Goal: Book appointment/travel/reservation

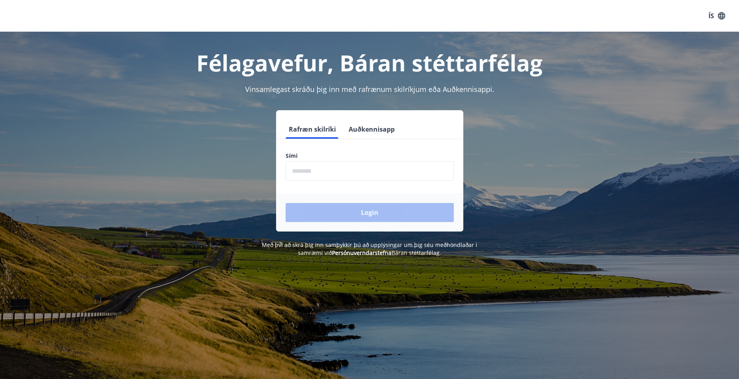
click at [348, 167] on input "phone" at bounding box center [370, 170] width 168 height 19
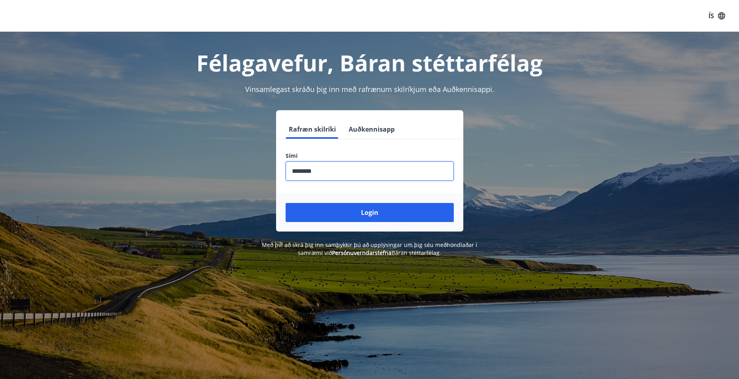
click at [331, 167] on input "phone" at bounding box center [370, 170] width 168 height 19
type input "********"
click at [286, 203] on button "Login" at bounding box center [370, 212] width 168 height 19
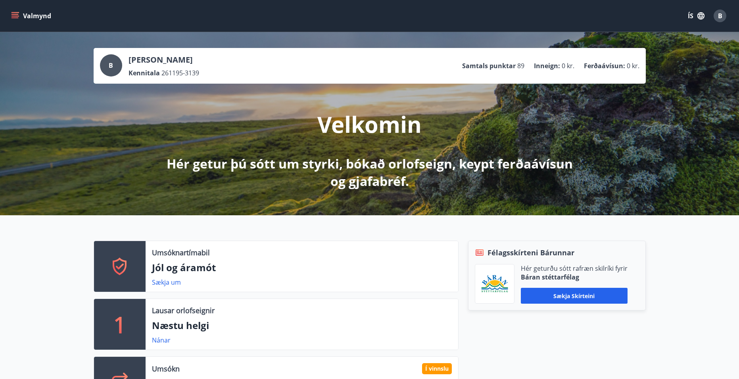
click at [35, 18] on button "Valmynd" at bounding box center [32, 16] width 45 height 14
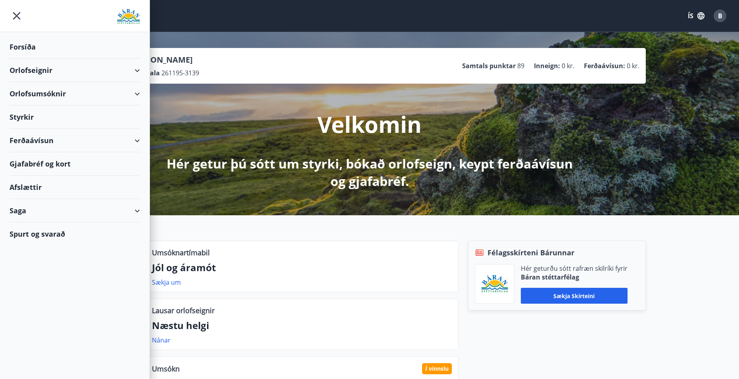
click at [138, 68] on div "Orlofseignir" at bounding box center [75, 70] width 131 height 23
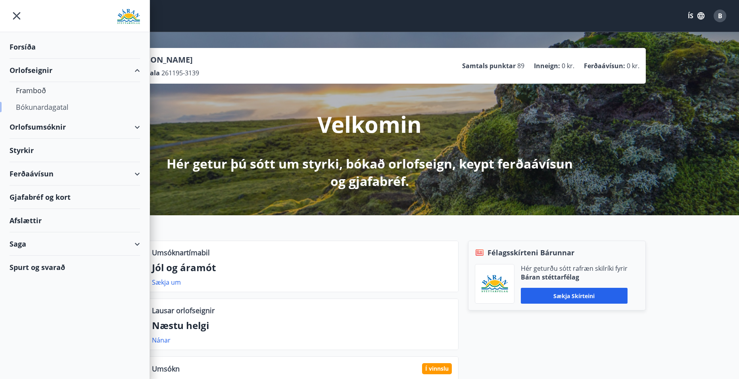
click at [54, 108] on div "Bókunardagatal" at bounding box center [75, 107] width 118 height 17
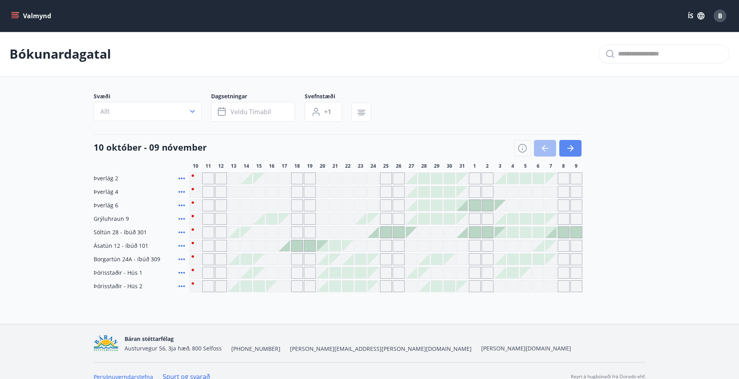
click at [569, 148] on icon "button" at bounding box center [571, 149] width 10 height 10
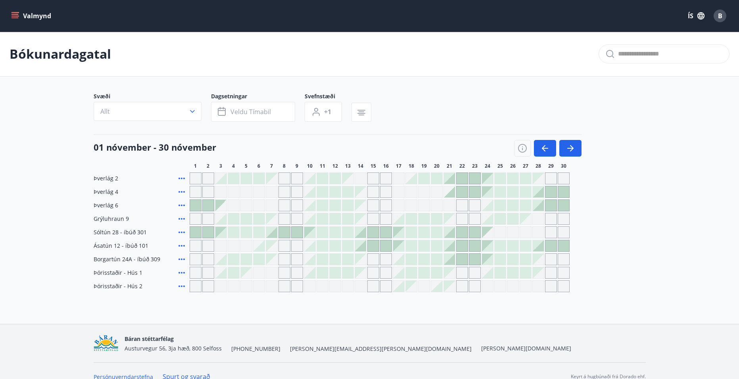
click at [17, 13] on icon "menu" at bounding box center [15, 16] width 8 height 8
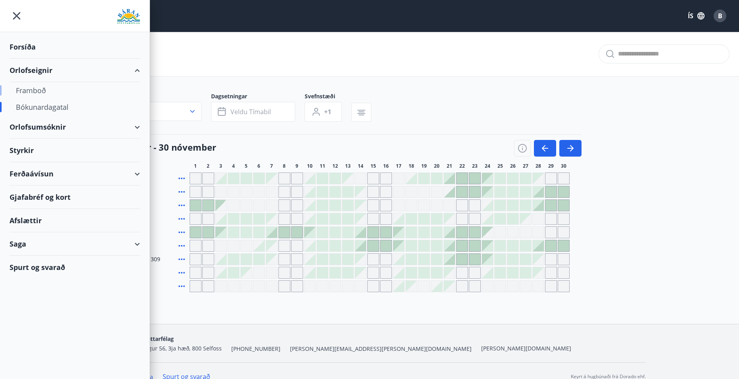
click at [29, 89] on div "Framboð" at bounding box center [75, 90] width 118 height 17
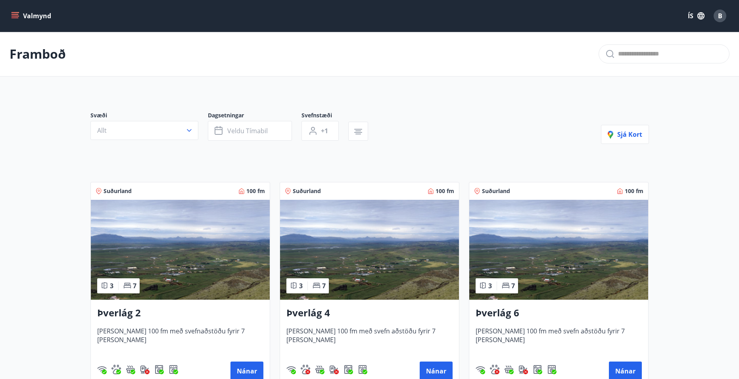
click at [125, 314] on h3 "Þverlág 2" at bounding box center [180, 313] width 166 height 14
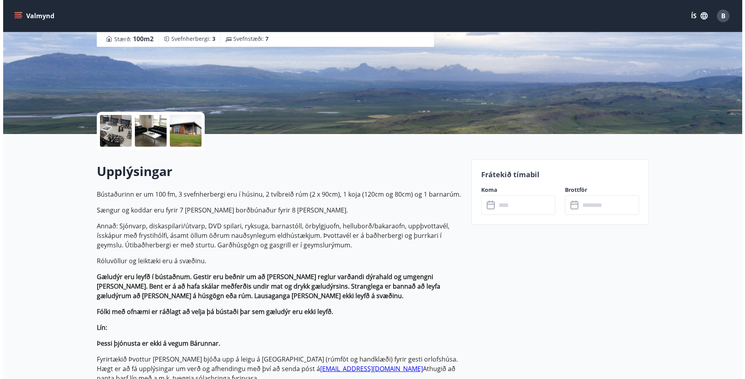
scroll to position [79, 0]
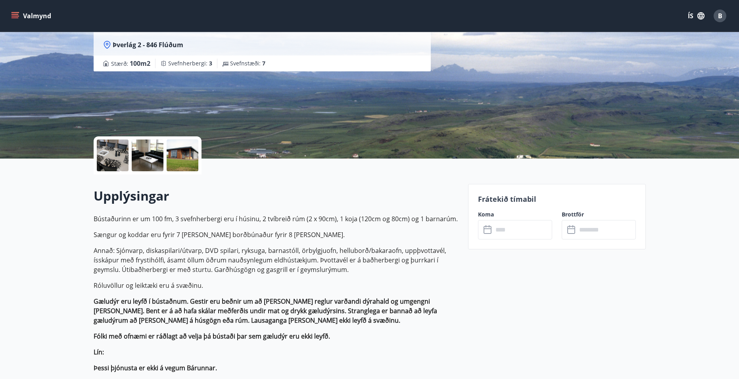
click at [108, 154] on div at bounding box center [113, 156] width 32 height 32
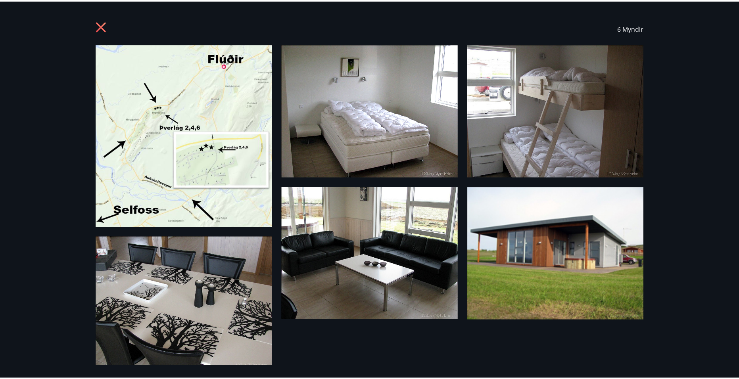
scroll to position [0, 0]
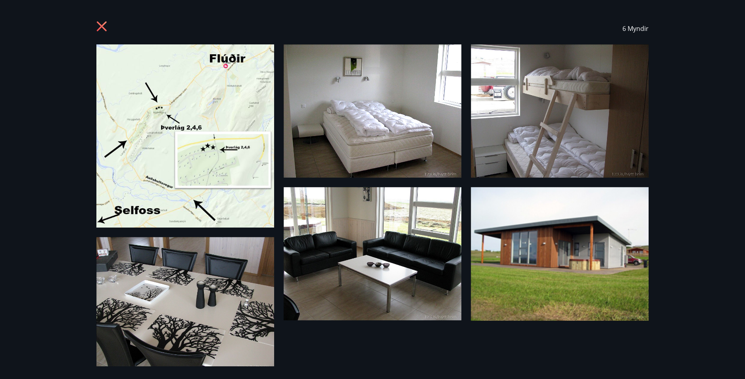
click at [100, 25] on icon at bounding box center [102, 26] width 10 height 10
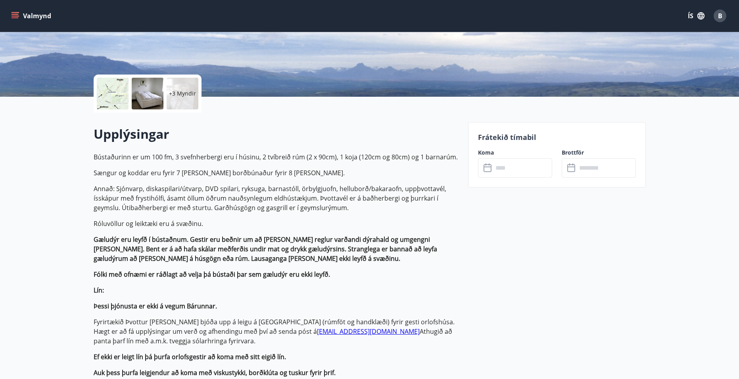
scroll to position [119, 0]
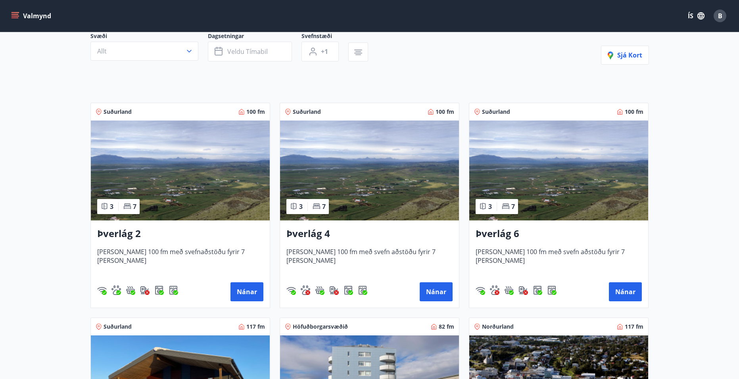
click at [342, 181] on img at bounding box center [369, 171] width 179 height 100
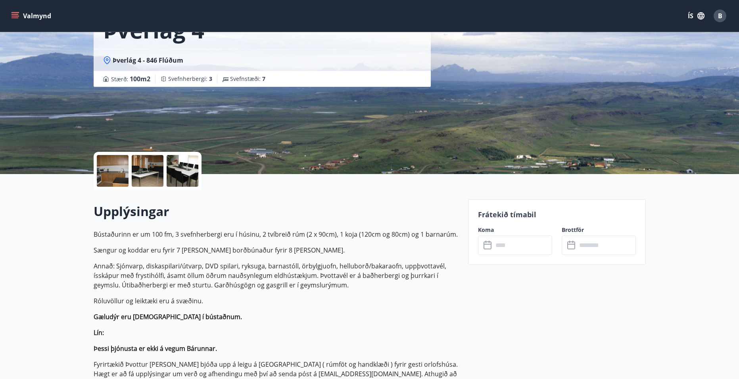
scroll to position [79, 0]
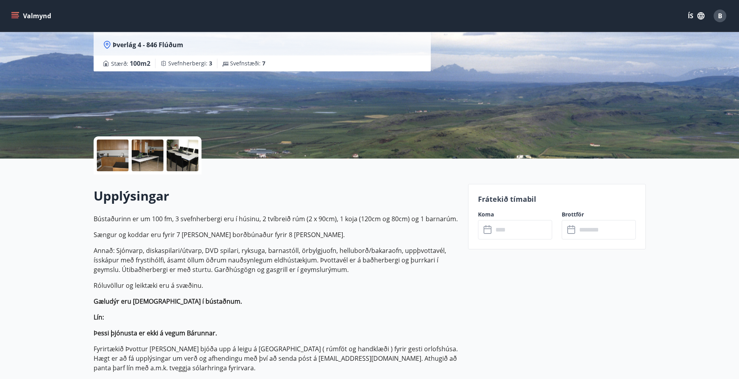
click at [109, 152] on div at bounding box center [113, 156] width 32 height 32
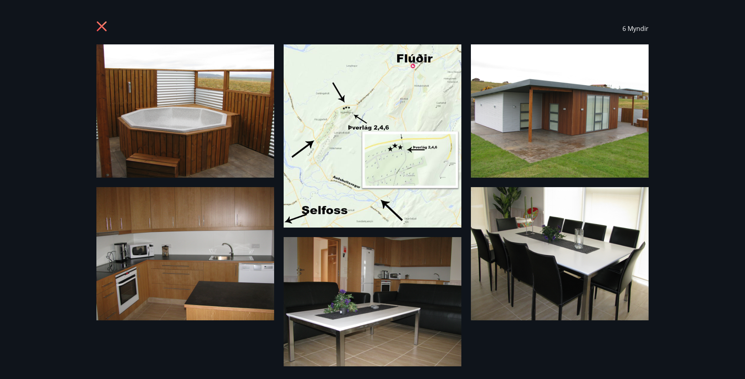
click at [102, 26] on icon at bounding box center [102, 26] width 2 height 2
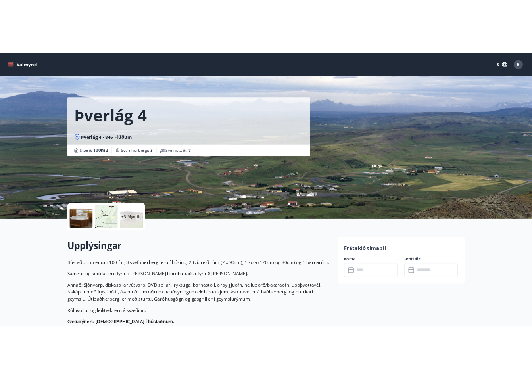
scroll to position [0, 0]
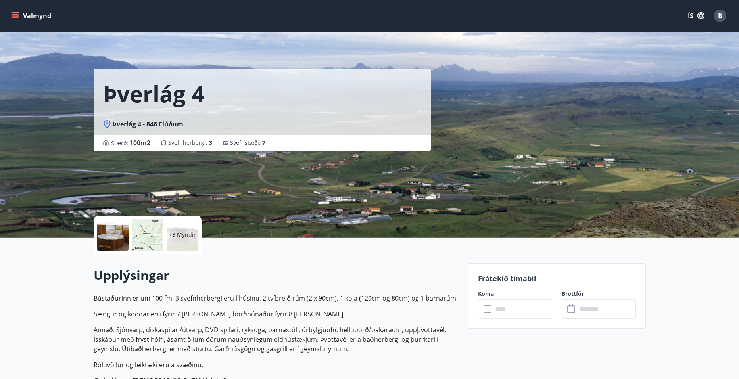
click at [14, 15] on icon "menu" at bounding box center [15, 16] width 8 height 8
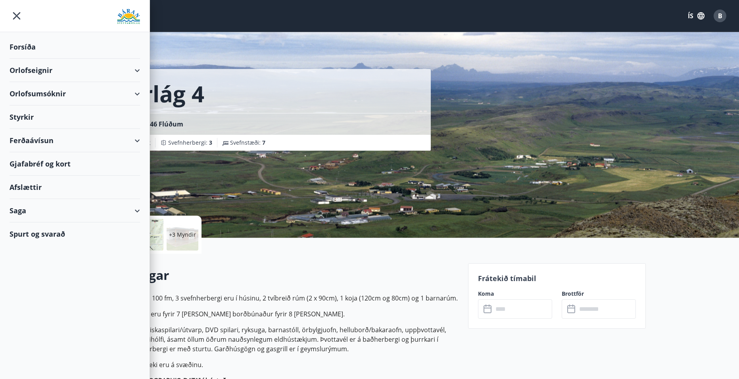
click at [145, 70] on div "Orlofseignir" at bounding box center [75, 70] width 150 height 23
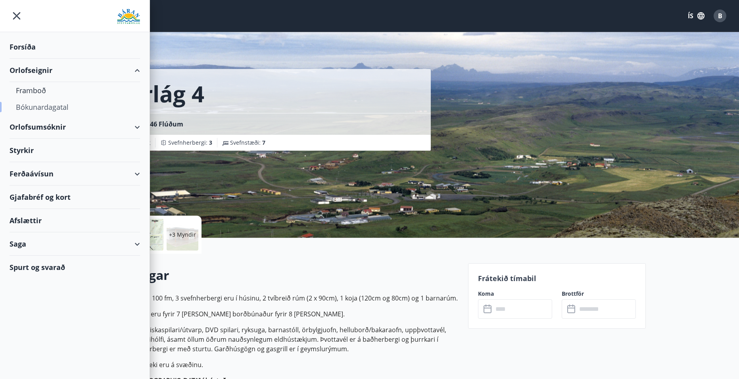
click at [50, 106] on div "Bókunardagatal" at bounding box center [75, 107] width 118 height 17
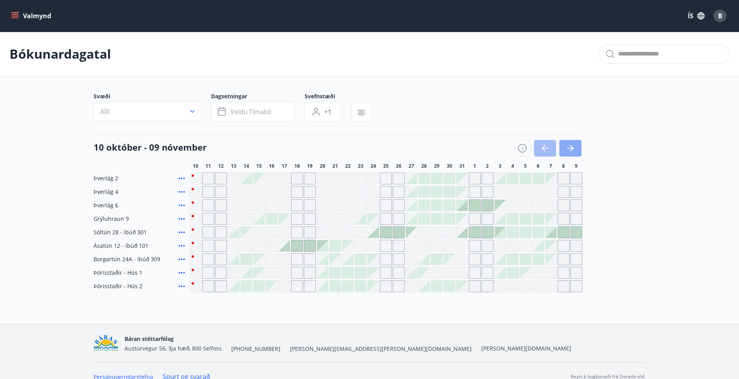
click at [566, 150] on icon "button" at bounding box center [571, 149] width 10 height 10
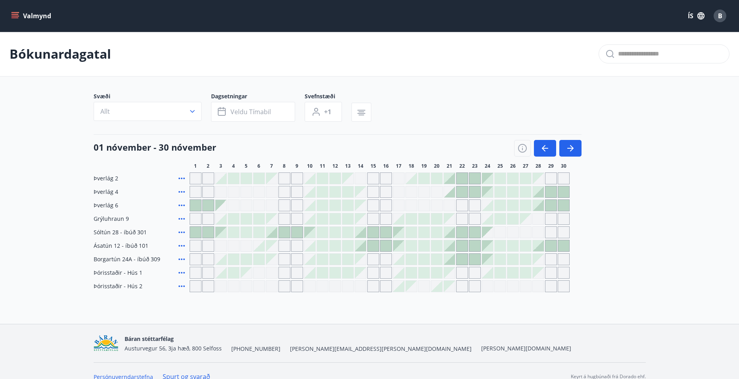
click at [454, 190] on div at bounding box center [449, 191] width 11 height 11
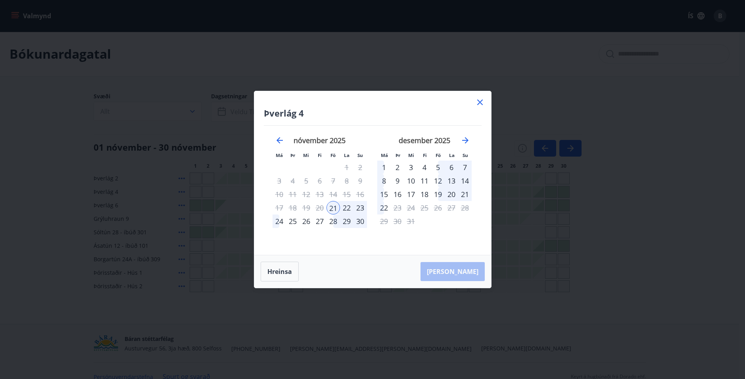
click at [277, 220] on div "24" at bounding box center [279, 221] width 13 height 13
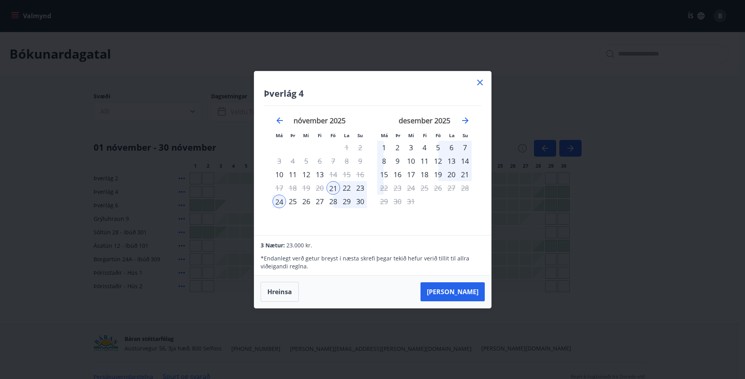
click at [332, 204] on div "28" at bounding box center [333, 201] width 13 height 13
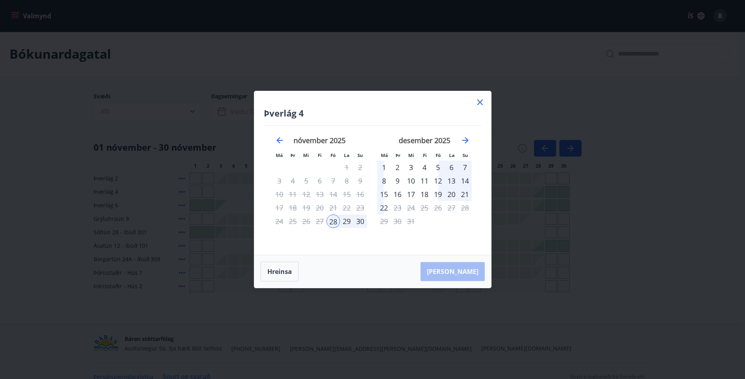
click at [384, 166] on div "1" at bounding box center [383, 167] width 13 height 13
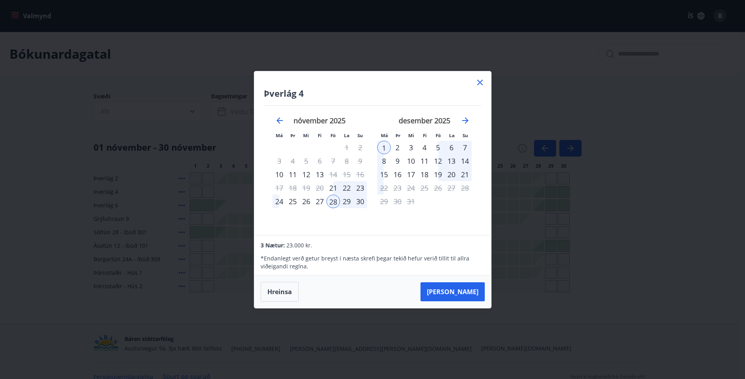
click at [355, 204] on div "30" at bounding box center [360, 201] width 13 height 13
click at [334, 203] on div "28" at bounding box center [333, 201] width 13 height 13
click at [268, 289] on button "Hreinsa" at bounding box center [280, 292] width 38 height 20
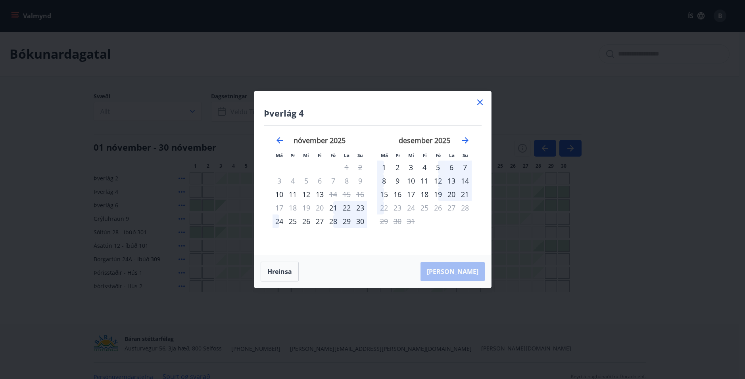
click at [335, 222] on div "28" at bounding box center [333, 221] width 13 height 13
click at [363, 220] on div "30" at bounding box center [360, 221] width 13 height 13
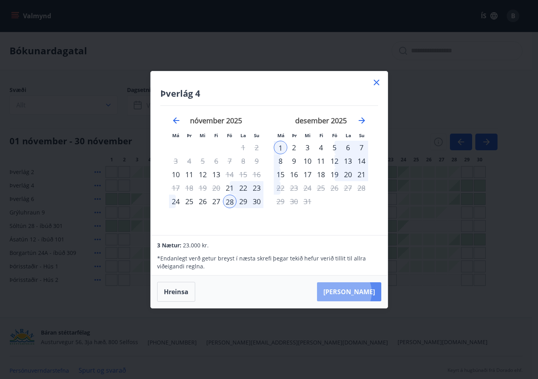
click at [368, 292] on button "Taka Frá" at bounding box center [349, 292] width 64 height 19
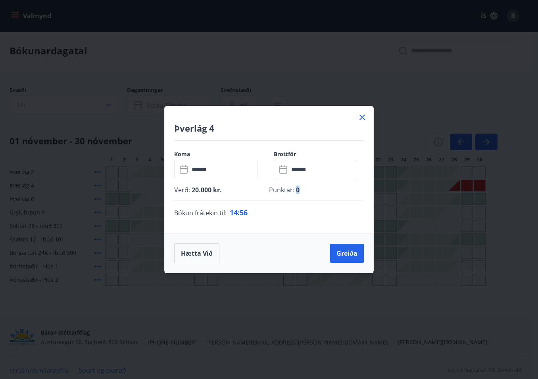
drag, startPoint x: 295, startPoint y: 192, endPoint x: 316, endPoint y: 190, distance: 21.1
click at [316, 190] on p "Punktar : 0" at bounding box center [316, 190] width 95 height 9
click at [195, 251] on button "Hætta við" at bounding box center [196, 254] width 45 height 20
